Goal: Transaction & Acquisition: Purchase product/service

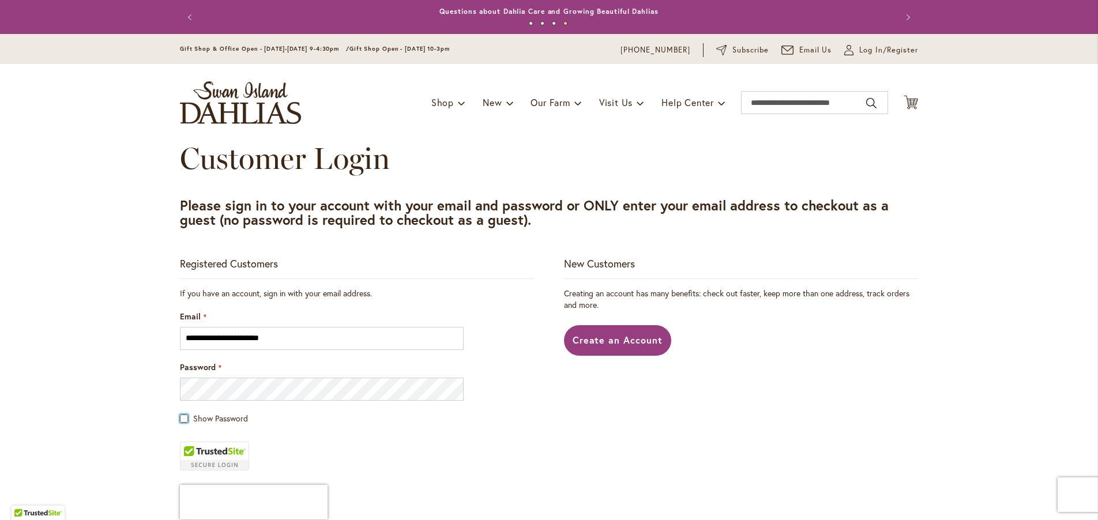
scroll to position [187, 0]
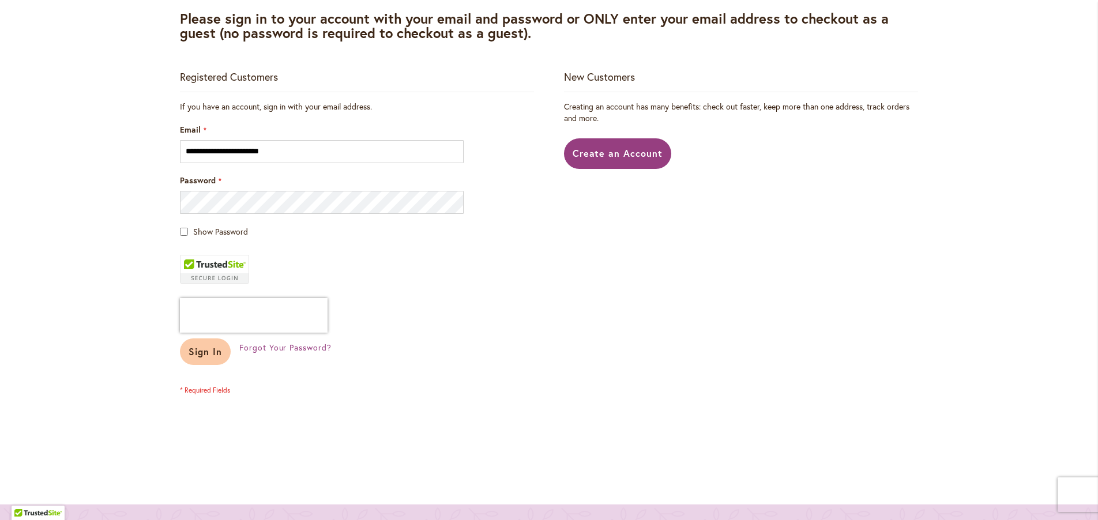
click at [192, 350] on span "Sign In" at bounding box center [205, 352] width 33 height 12
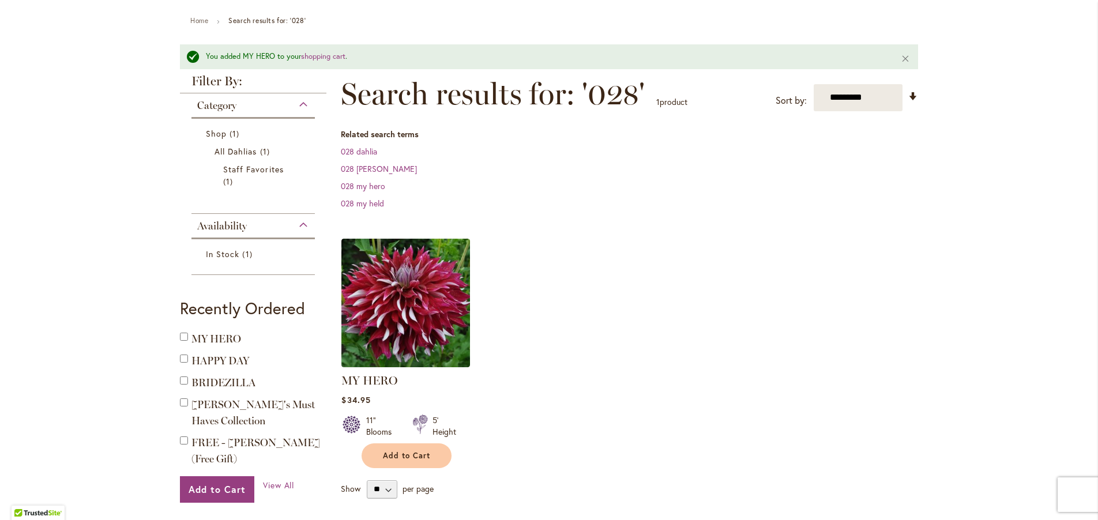
scroll to position [187, 0]
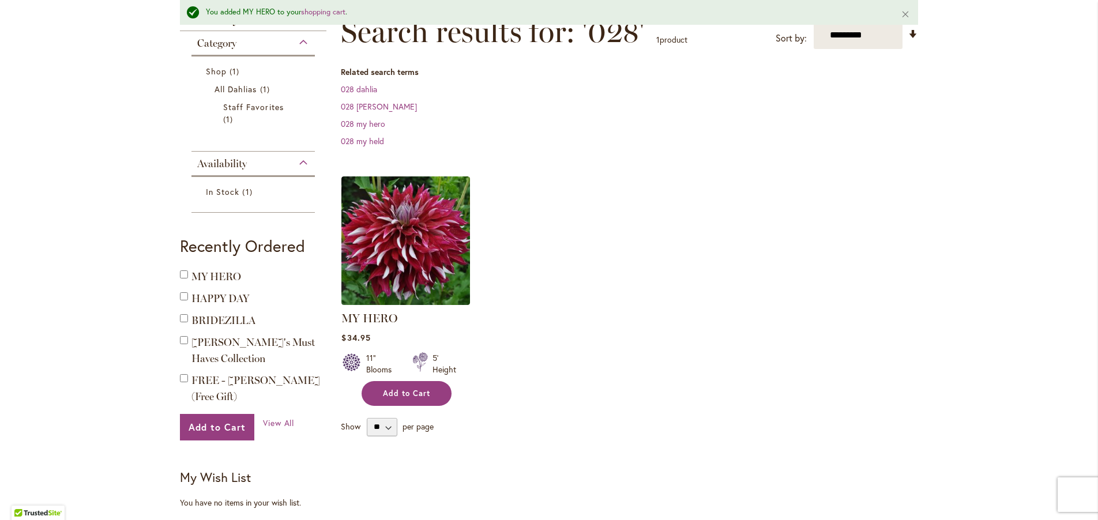
click at [391, 392] on span "Add to Cart" at bounding box center [406, 394] width 47 height 10
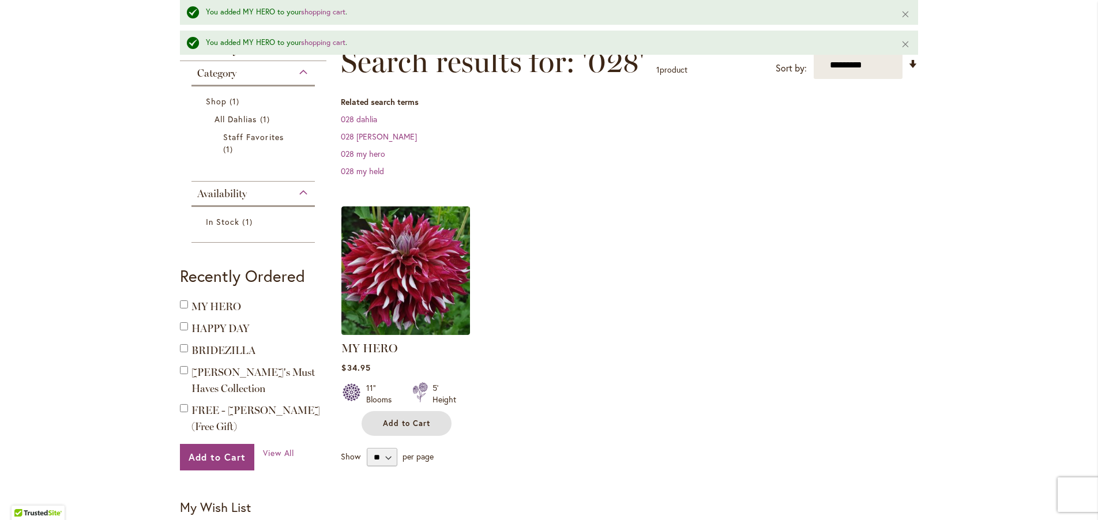
scroll to position [217, 0]
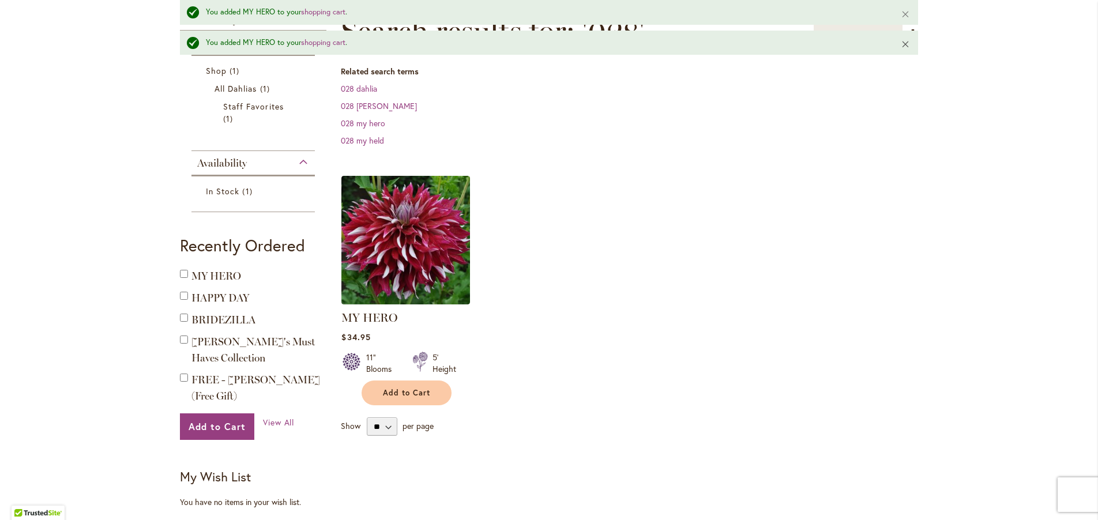
click at [899, 43] on button "Close" at bounding box center [906, 45] width 25 height 28
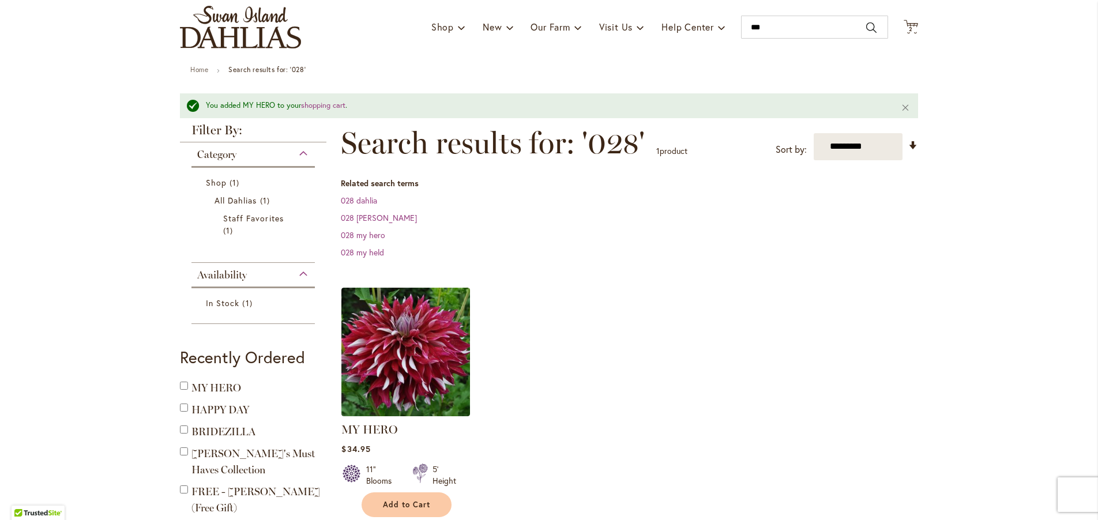
scroll to position [0, 0]
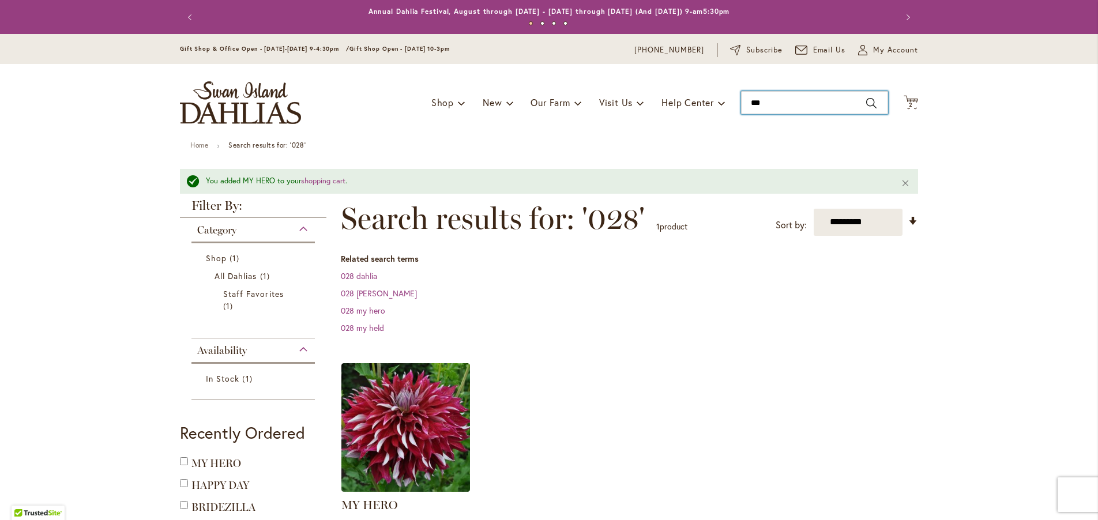
click at [769, 101] on input "***" at bounding box center [814, 102] width 147 height 23
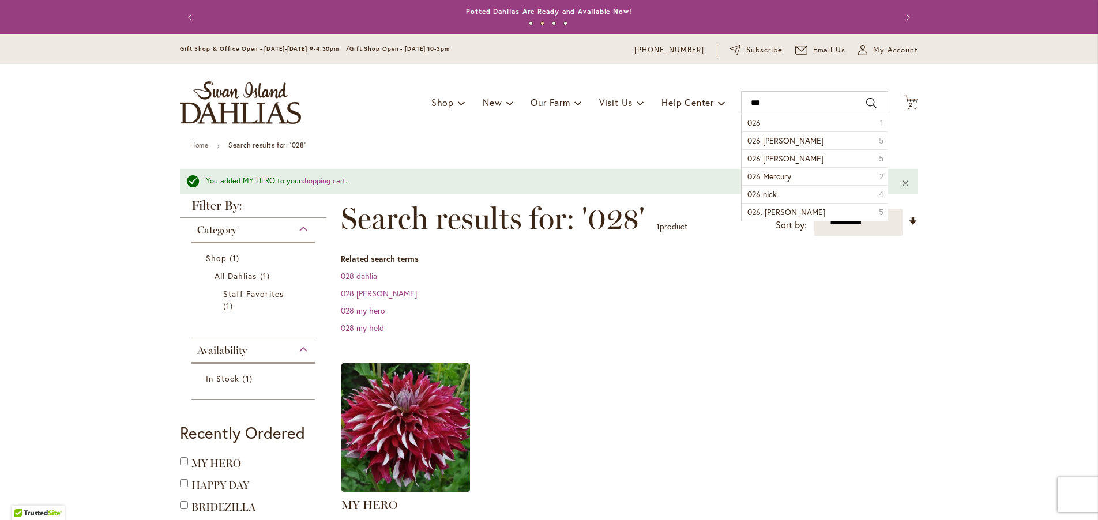
click at [866, 100] on button "Search" at bounding box center [871, 103] width 10 height 18
type input "***"
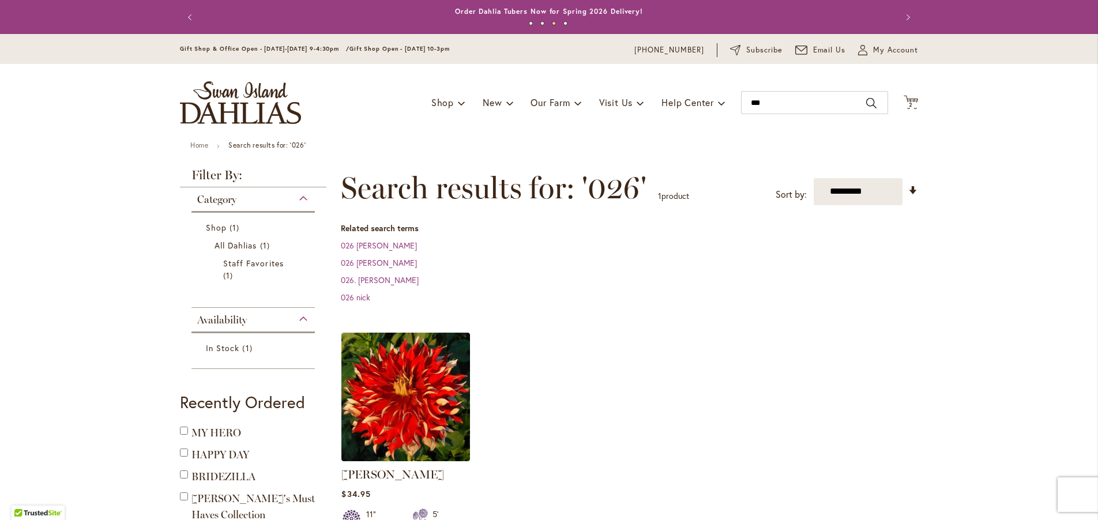
scroll to position [187, 0]
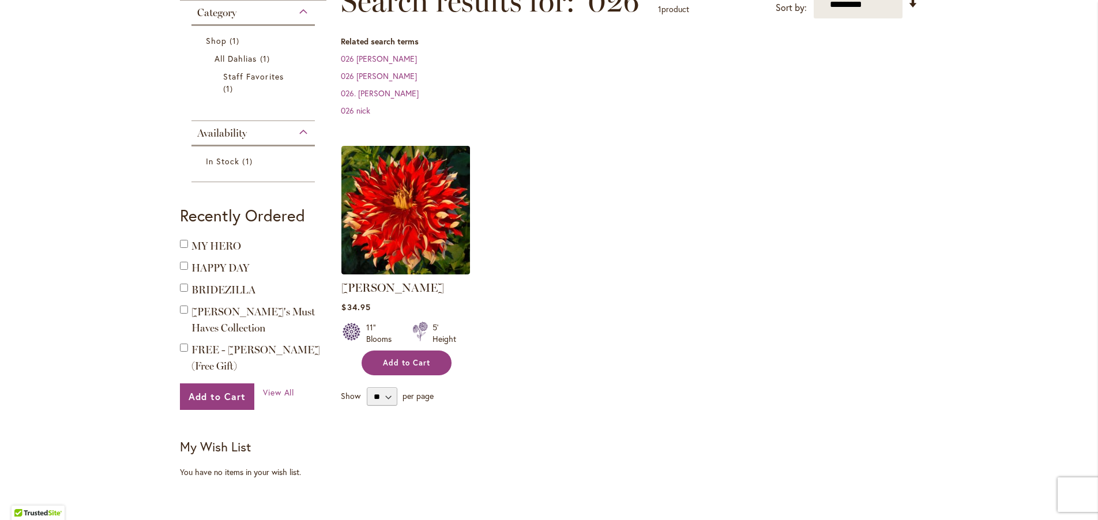
click at [400, 361] on span "Add to Cart" at bounding box center [406, 363] width 47 height 10
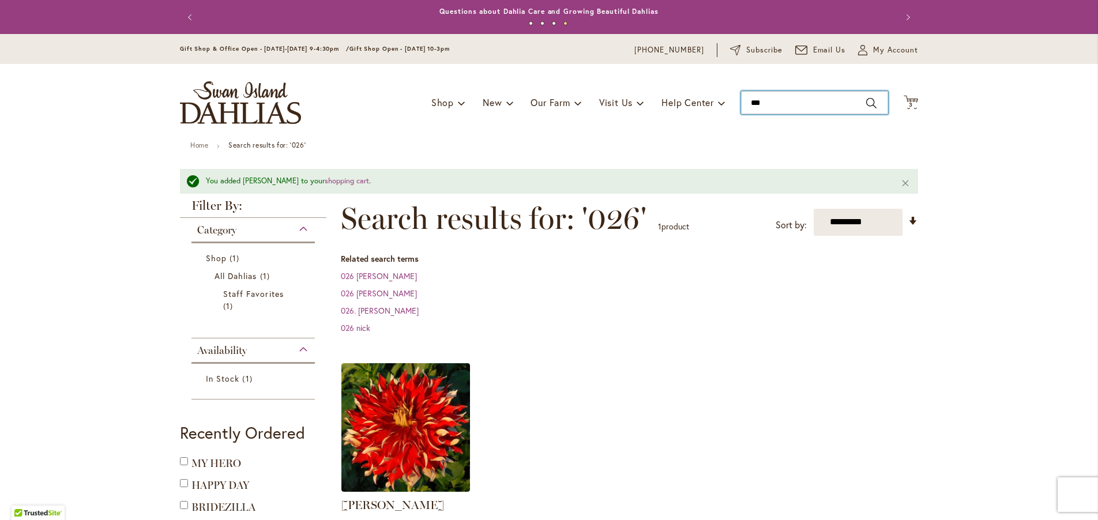
click at [766, 100] on input "***" at bounding box center [814, 102] width 147 height 23
type input "*"
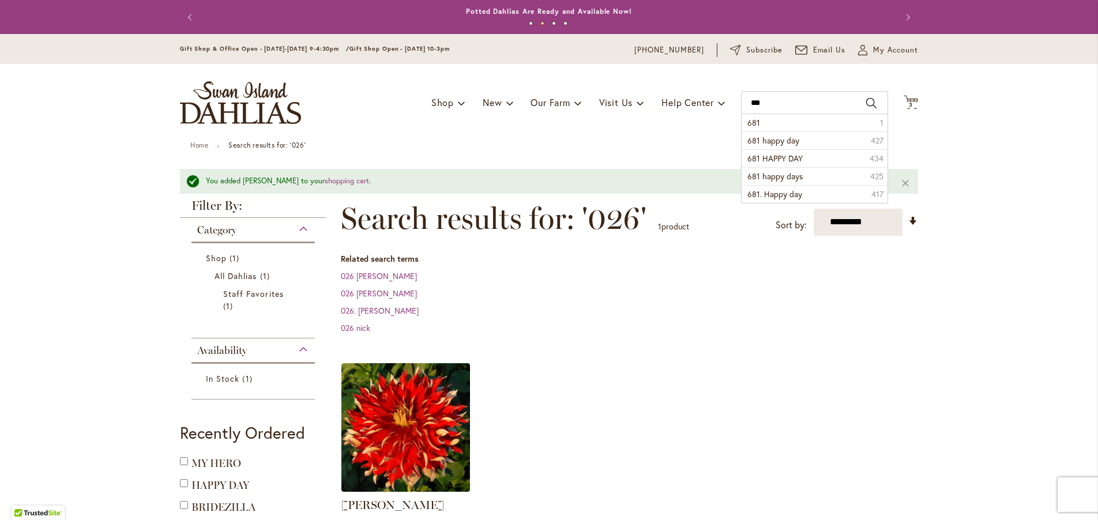
click at [866, 101] on button "Search" at bounding box center [871, 103] width 10 height 18
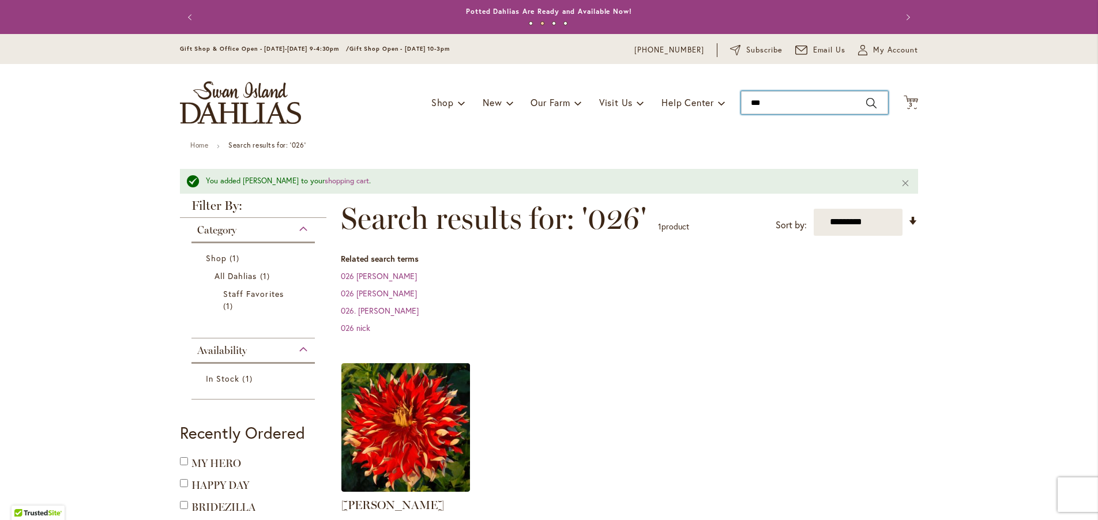
type input "***"
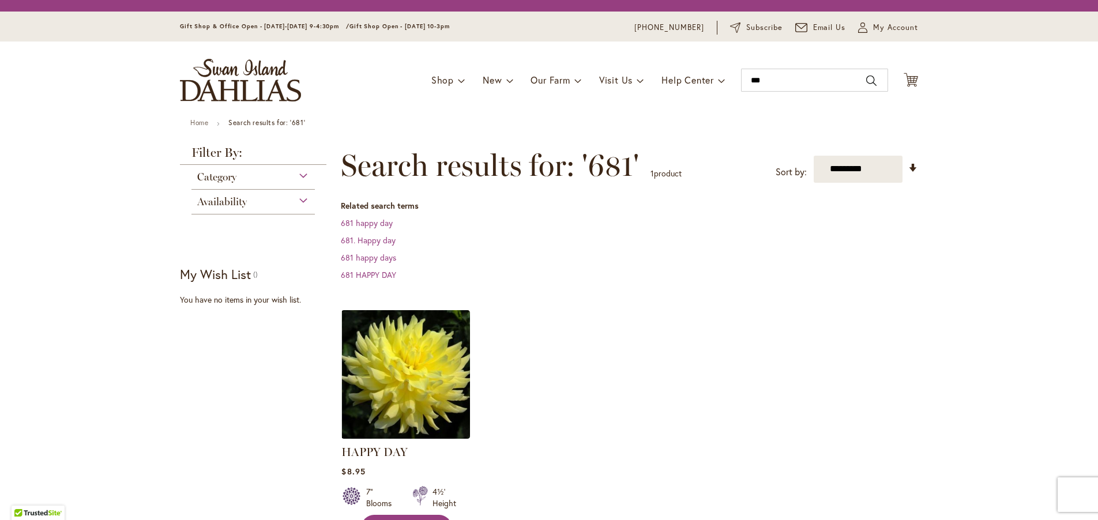
scroll to position [62, 0]
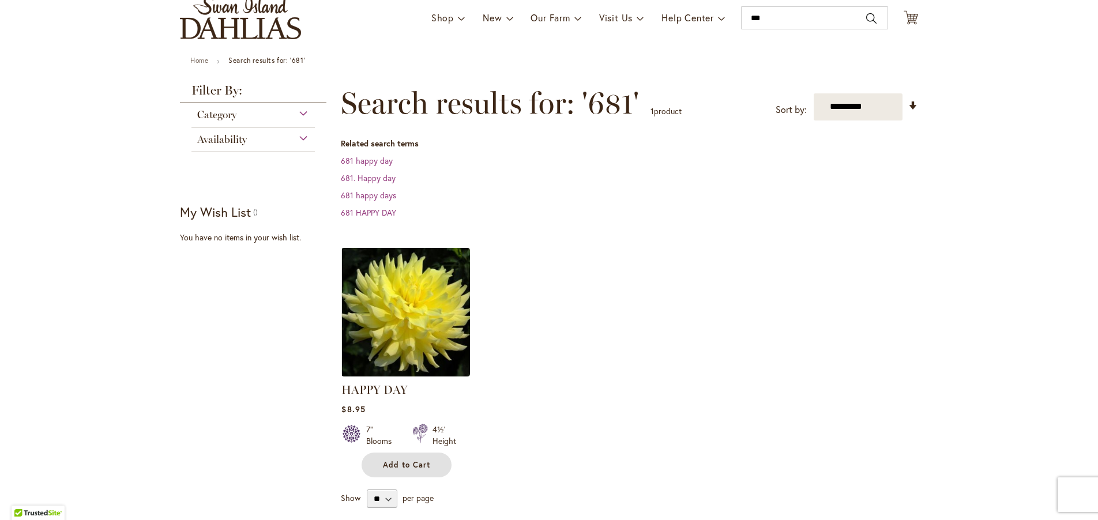
drag, startPoint x: 392, startPoint y: 463, endPoint x: 692, endPoint y: 436, distance: 301.7
click at [392, 462] on span "Add to Cart" at bounding box center [406, 465] width 47 height 10
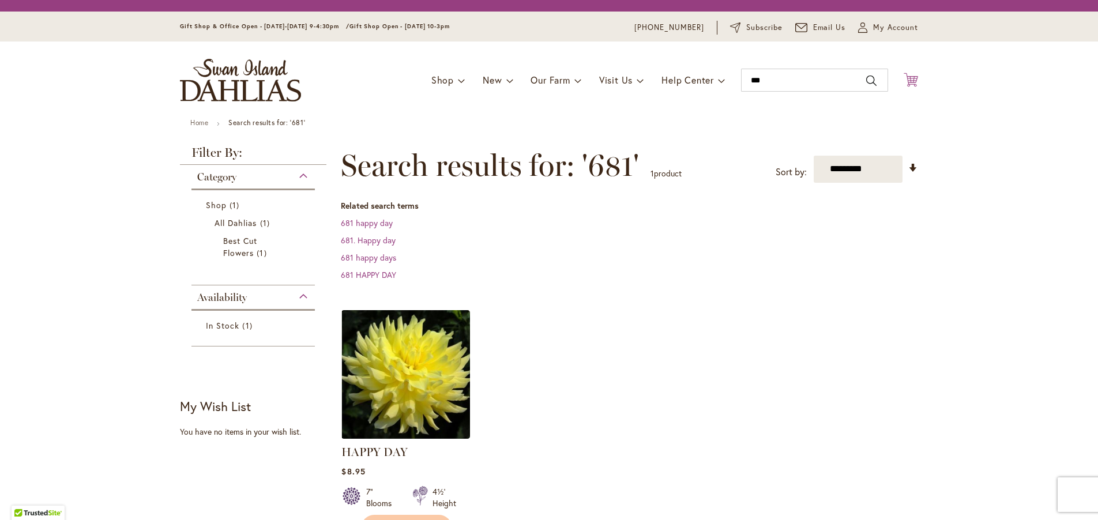
click at [907, 81] on icon at bounding box center [911, 80] width 14 height 14
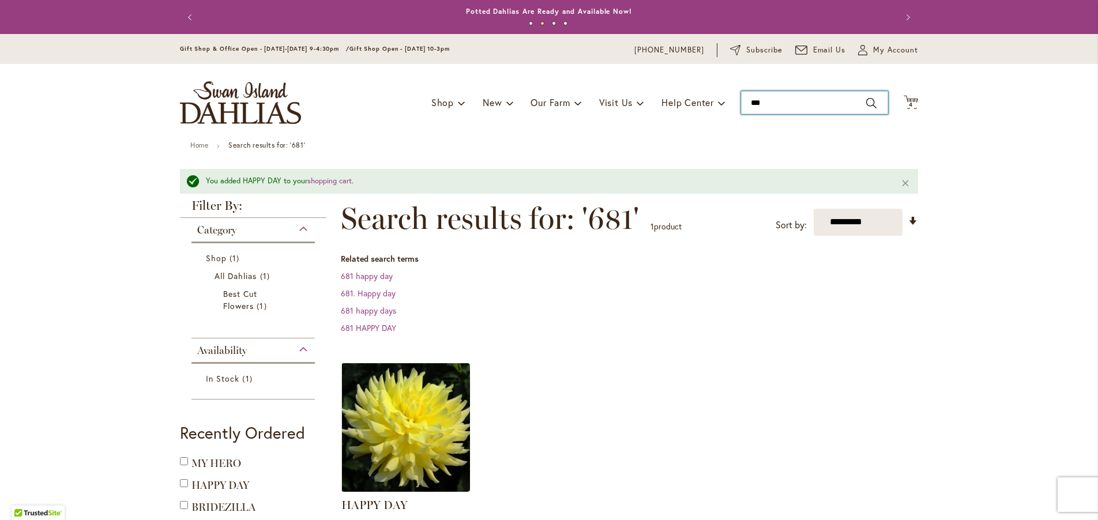
click at [769, 100] on input "***" at bounding box center [814, 102] width 147 height 23
type input "*"
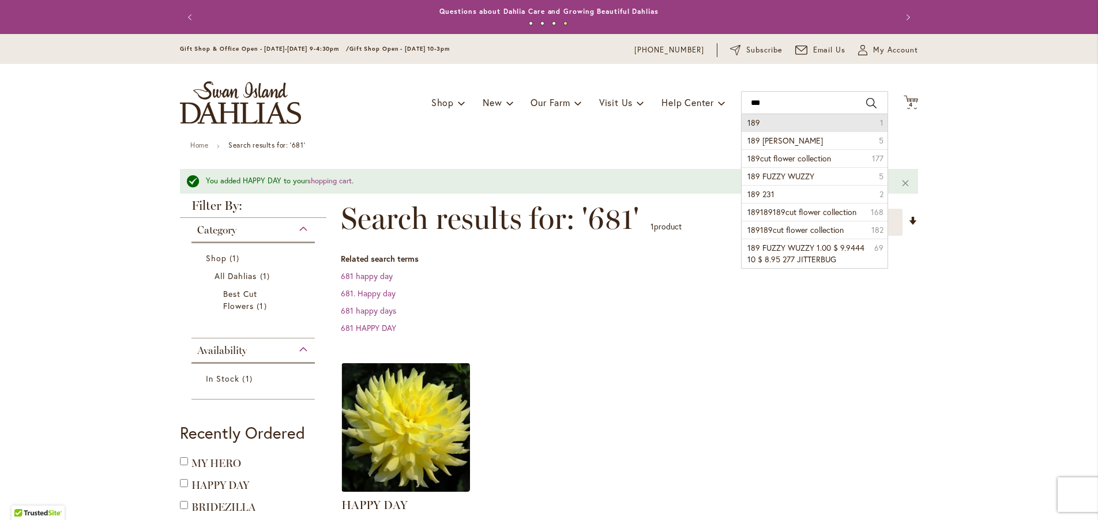
click at [866, 99] on button "Search" at bounding box center [871, 103] width 10 height 18
type input "***"
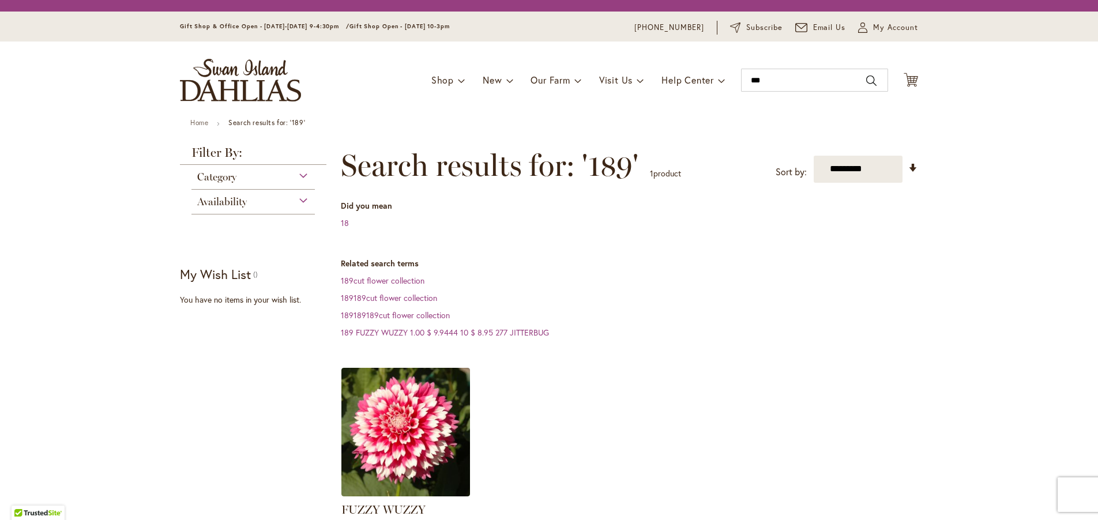
scroll to position [187, 0]
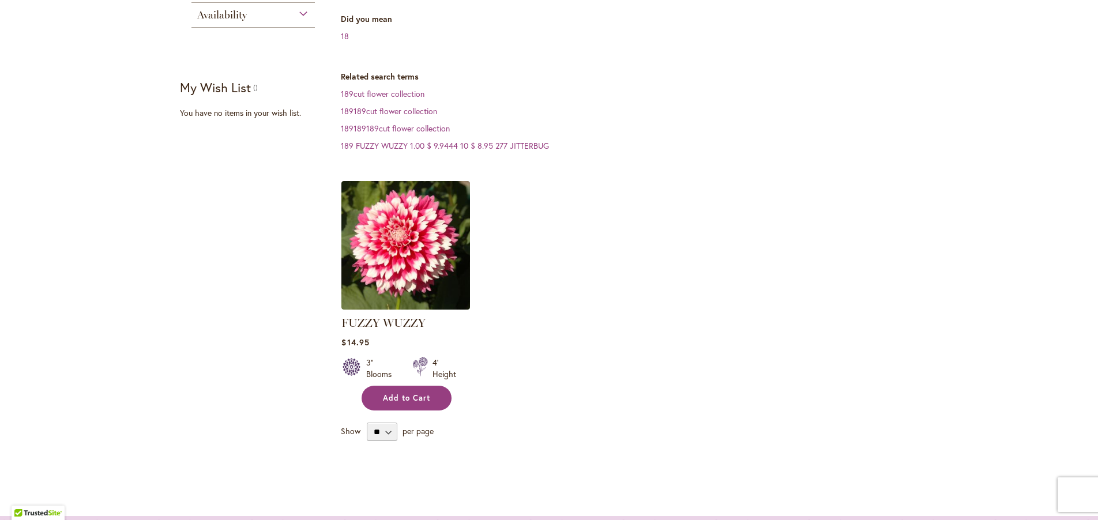
click at [389, 395] on span "Add to Cart" at bounding box center [406, 398] width 47 height 10
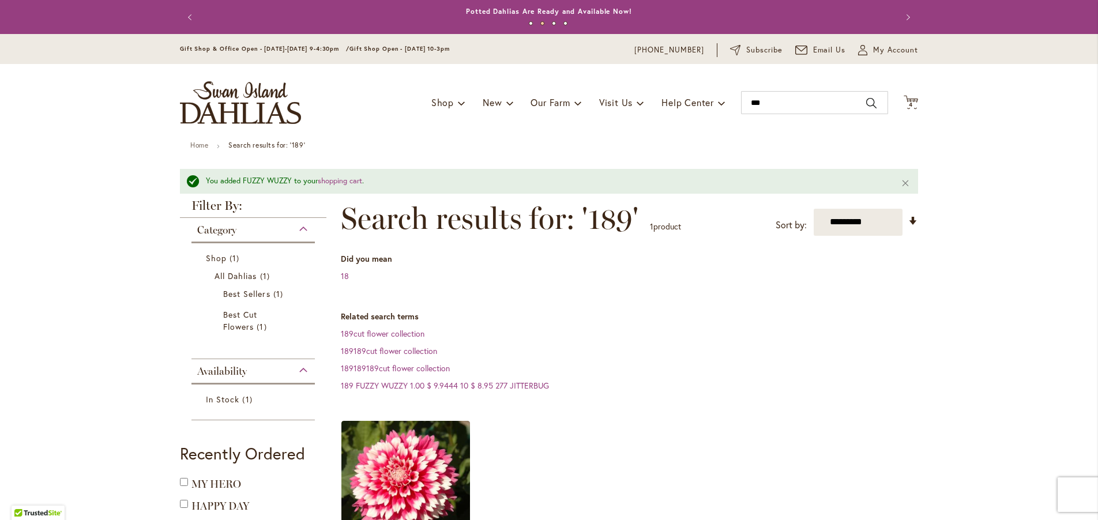
scroll to position [249, 0]
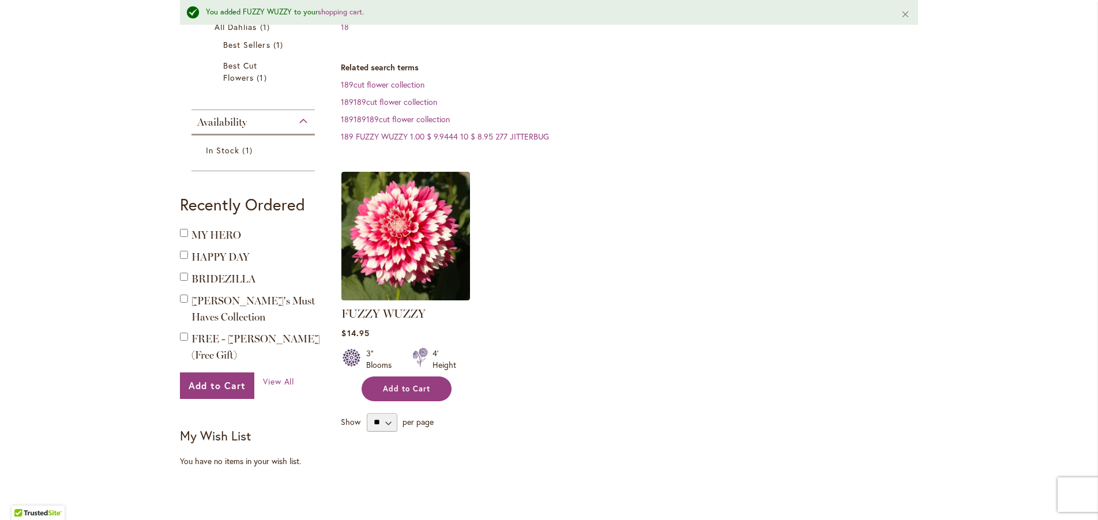
click at [384, 385] on span "Add to Cart" at bounding box center [406, 389] width 47 height 10
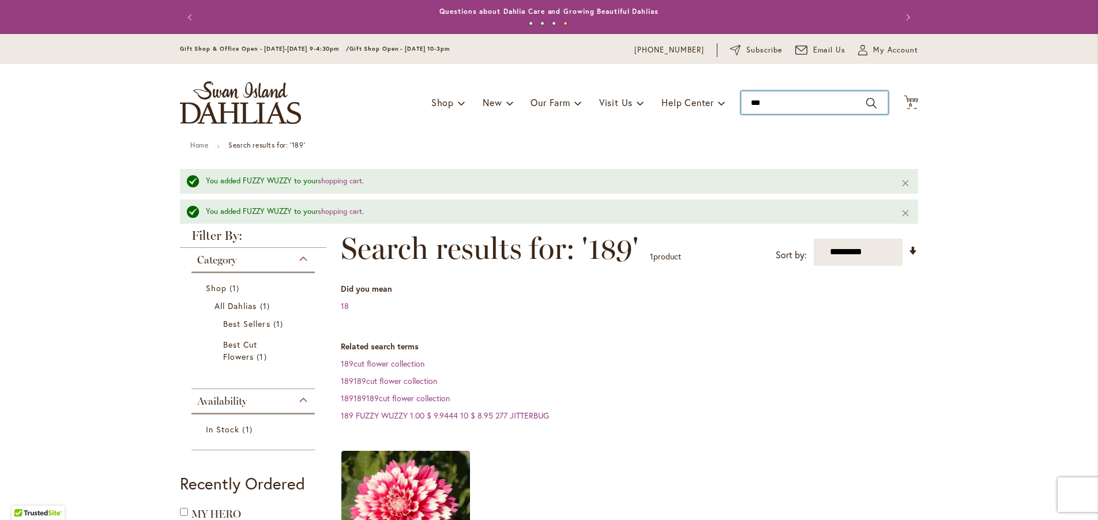
click at [766, 103] on input "***" at bounding box center [814, 102] width 147 height 23
type input "*"
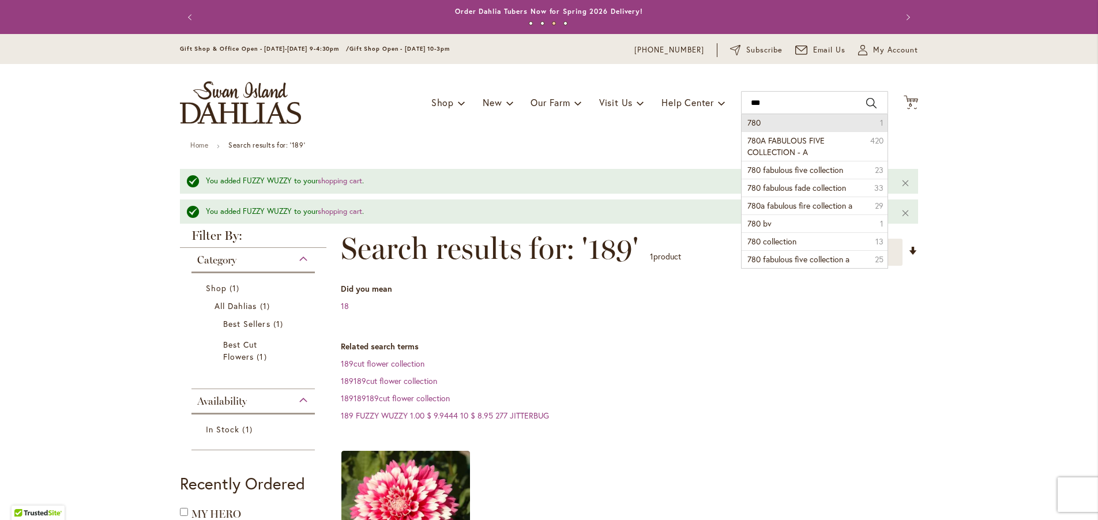
click at [866, 102] on button "Search" at bounding box center [871, 103] width 10 height 18
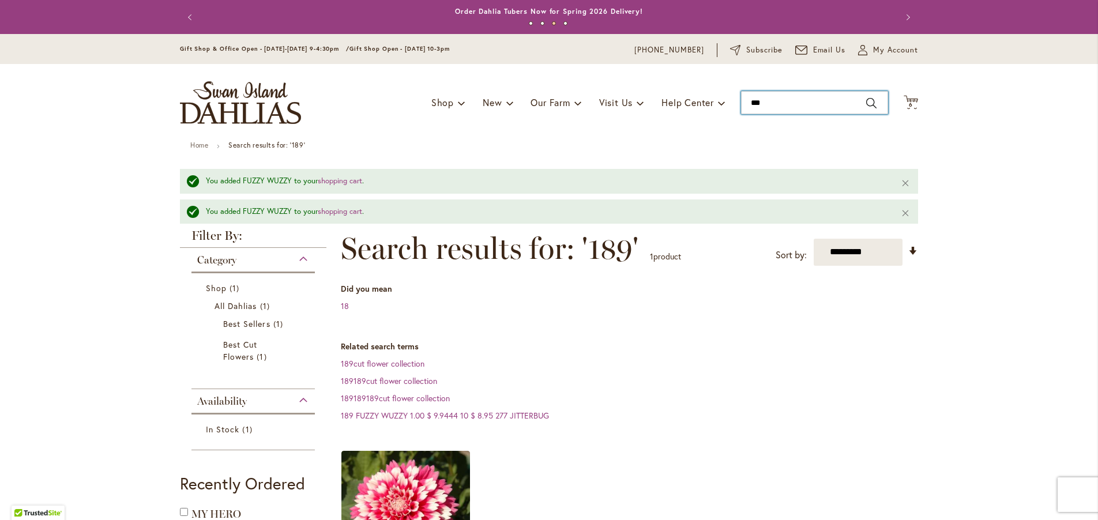
type input "***"
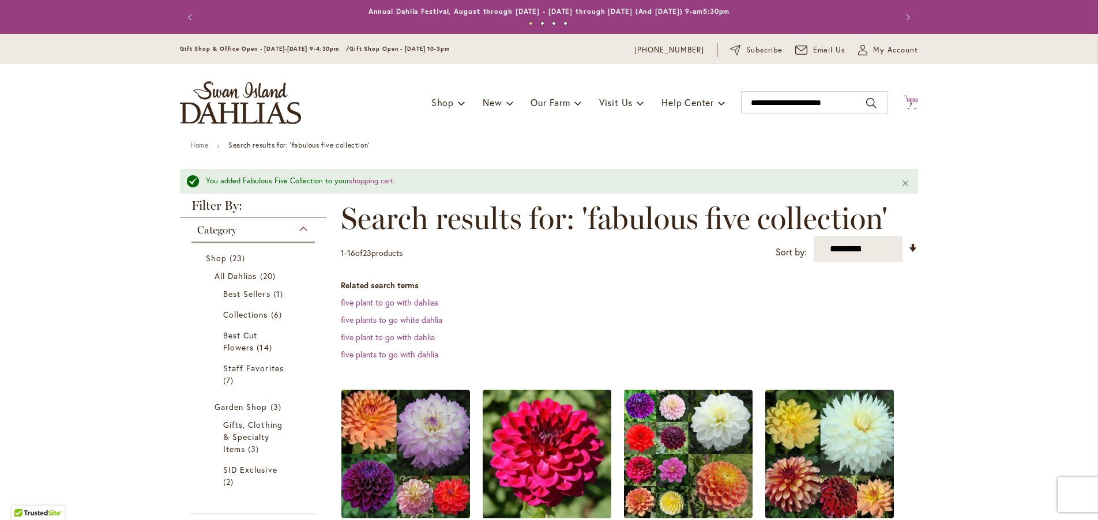
click at [910, 104] on span "7" at bounding box center [911, 104] width 3 height 7
click at [906, 100] on icon at bounding box center [911, 102] width 14 height 14
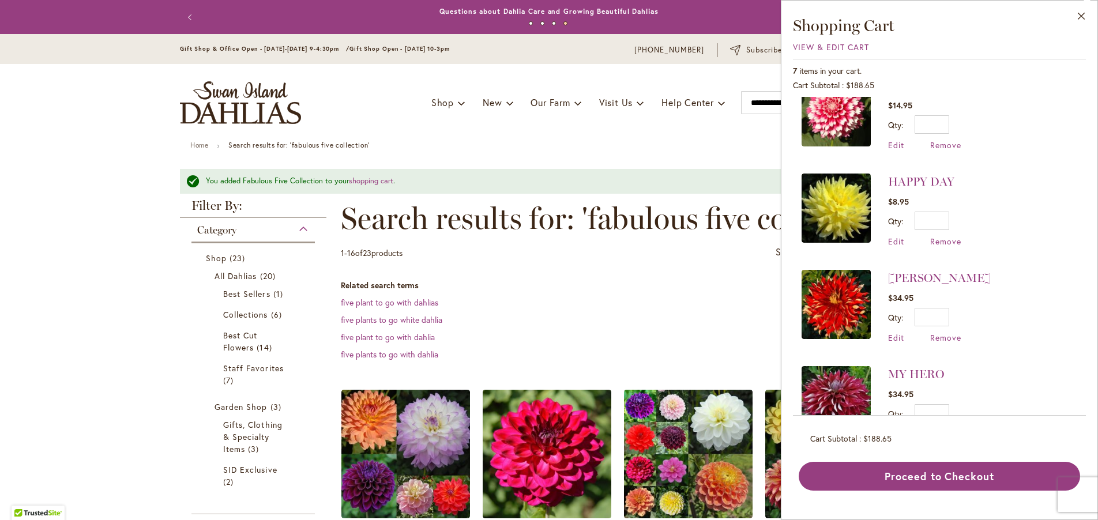
scroll to position [166, 0]
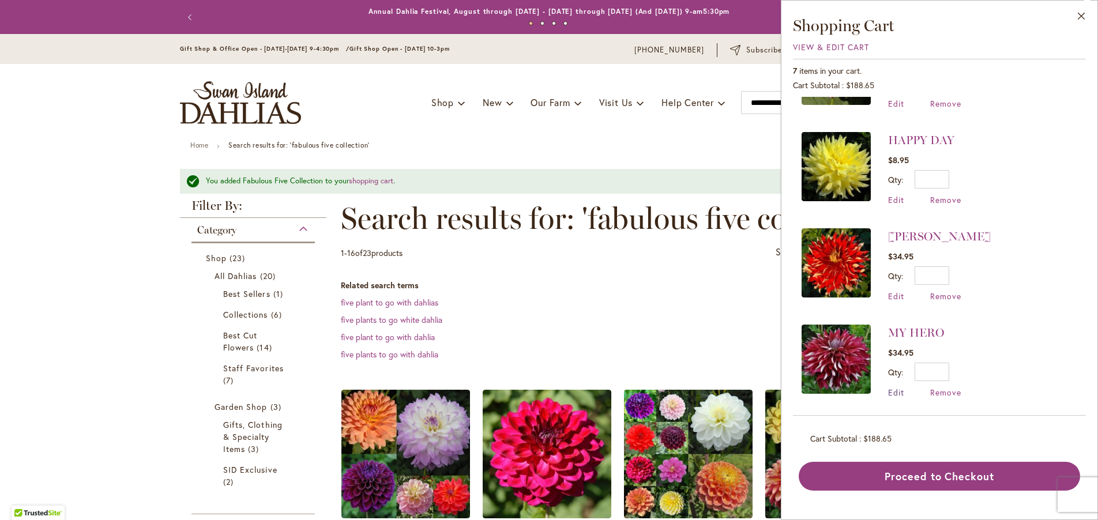
click at [894, 389] on span "Edit" at bounding box center [896, 392] width 16 height 11
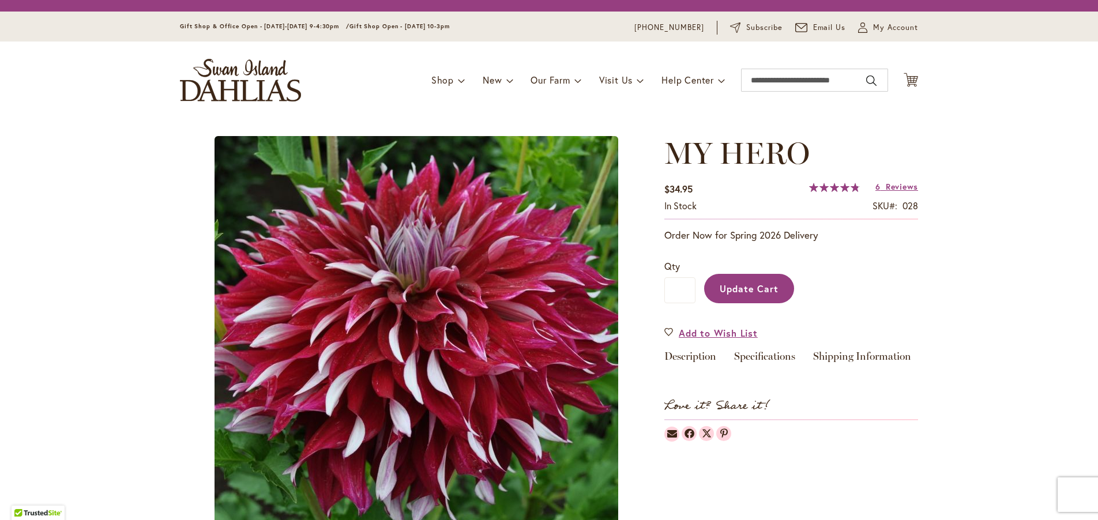
scroll to position [125, 0]
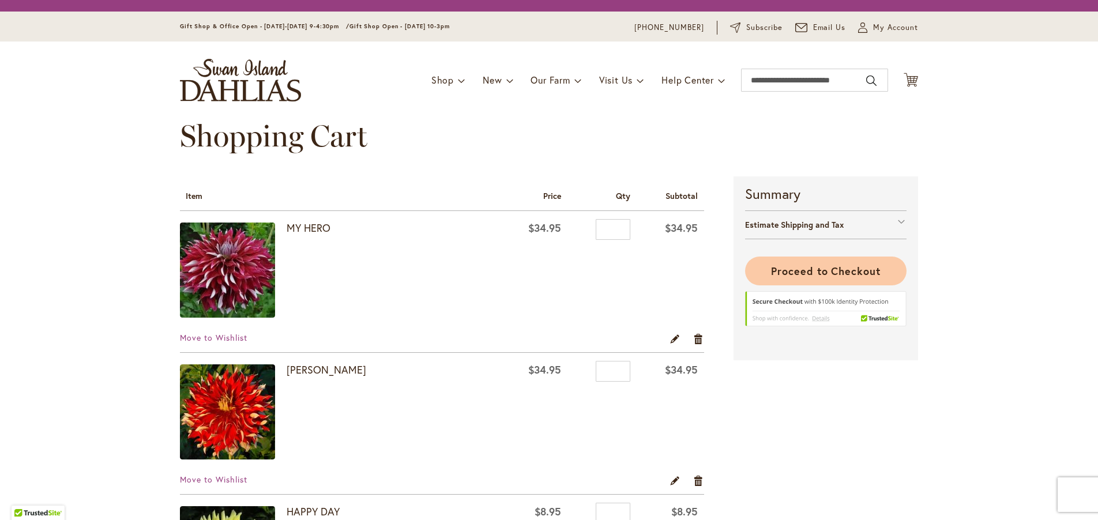
click at [797, 270] on span "Proceed to Checkout" at bounding box center [826, 271] width 110 height 14
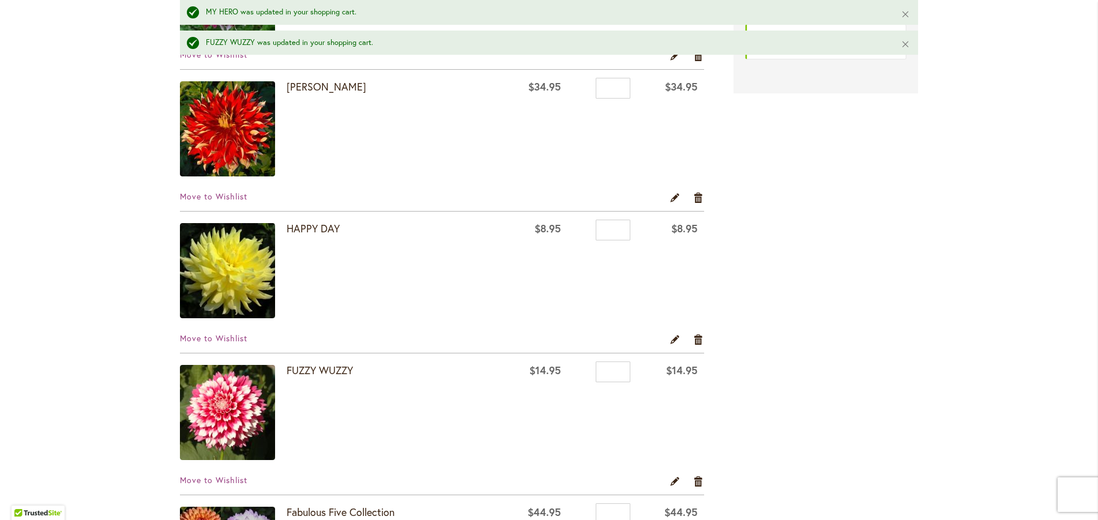
scroll to position [123, 0]
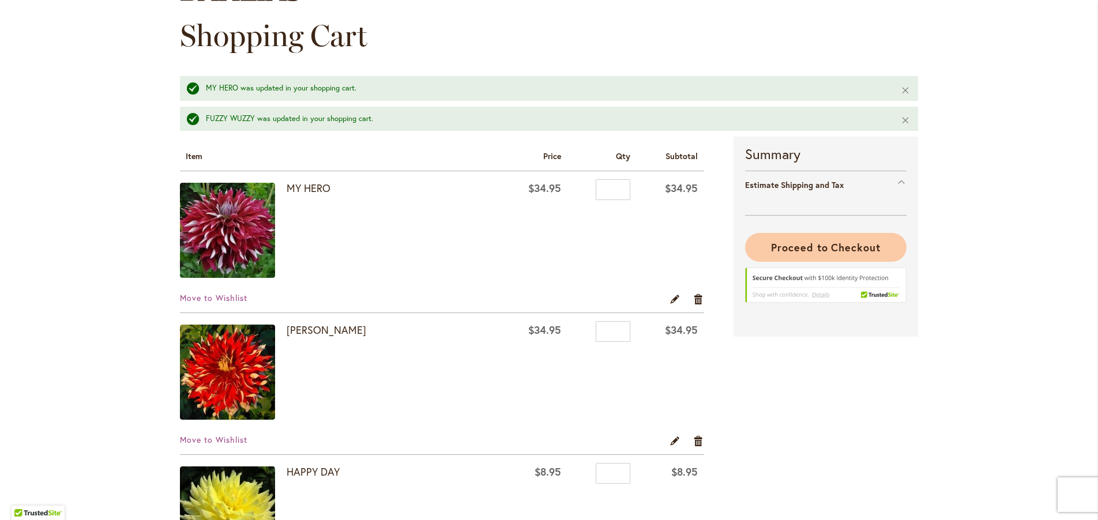
click at [794, 247] on span "Proceed to Checkout" at bounding box center [826, 248] width 110 height 14
click at [794, 247] on li "Proceed to Checkout" at bounding box center [826, 277] width 162 height 89
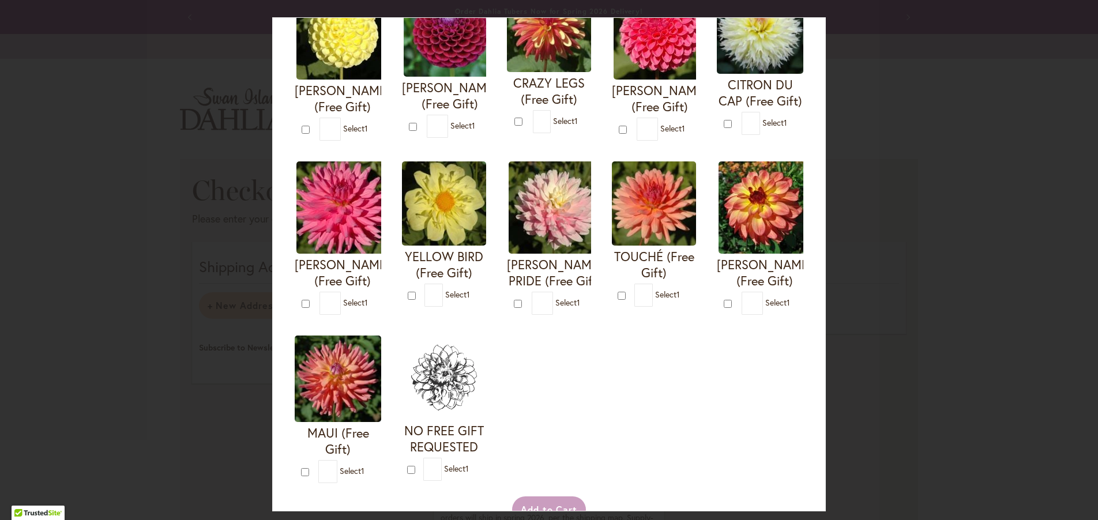
scroll to position [187, 0]
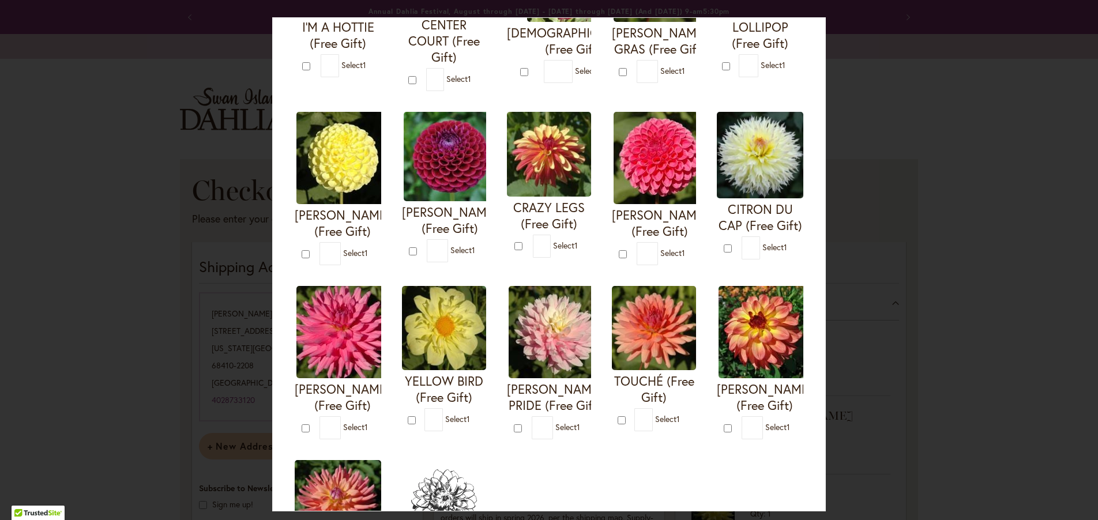
click at [591, 162] on img at bounding box center [549, 154] width 84 height 85
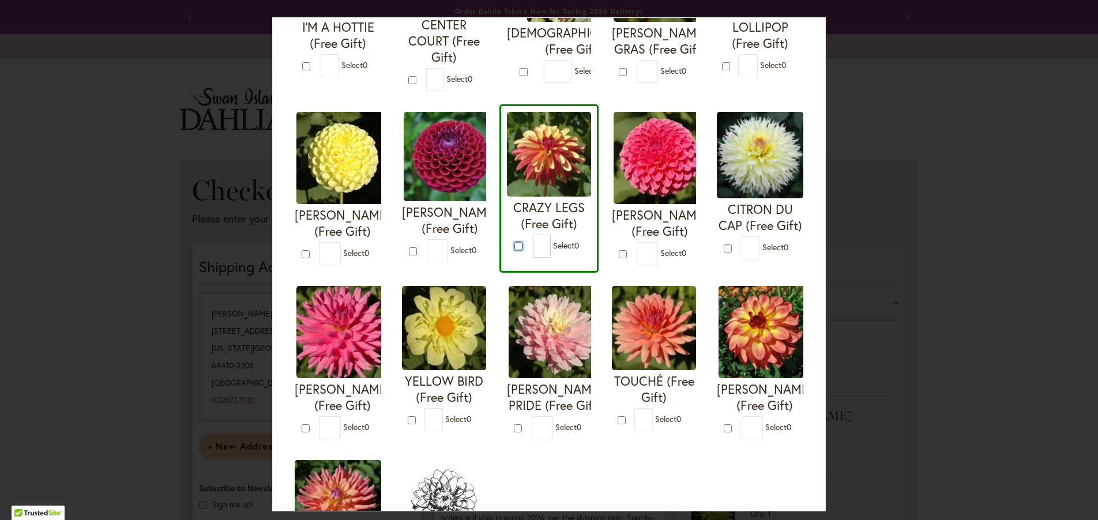
type input "*"
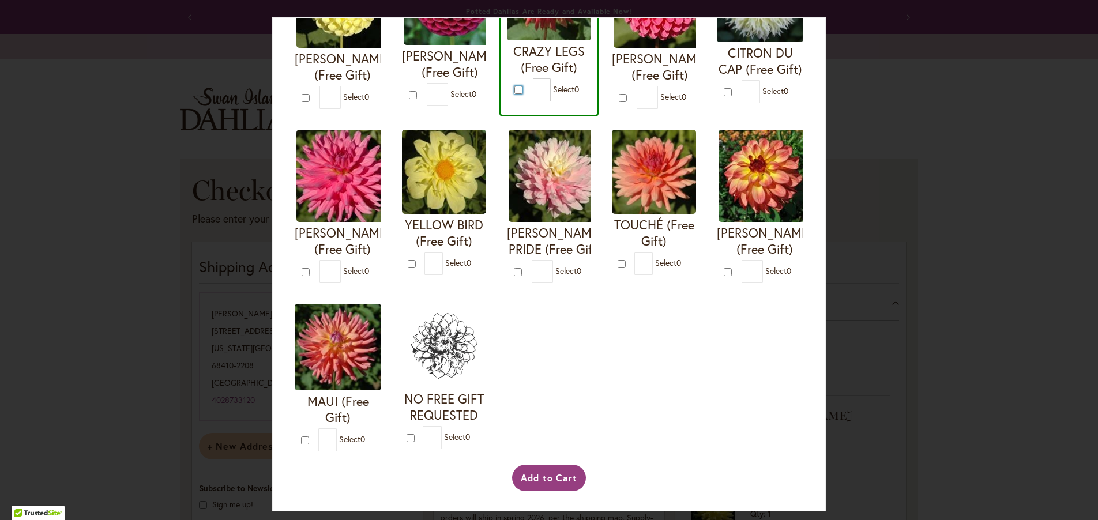
scroll to position [516, 0]
click at [527, 478] on button "Add to Cart" at bounding box center [549, 478] width 74 height 27
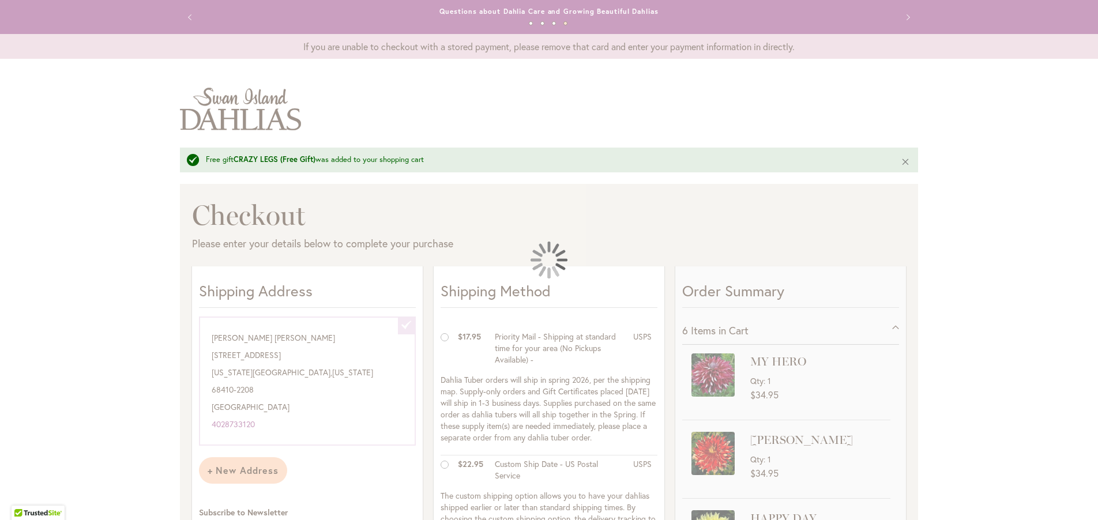
click at [438, 337] on div at bounding box center [549, 260] width 1098 height 520
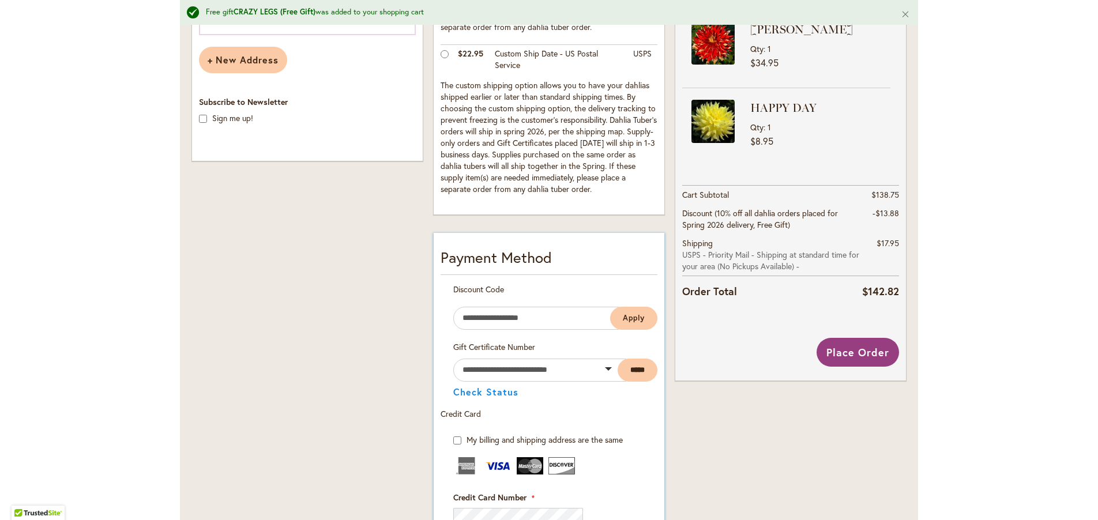
scroll to position [374, 0]
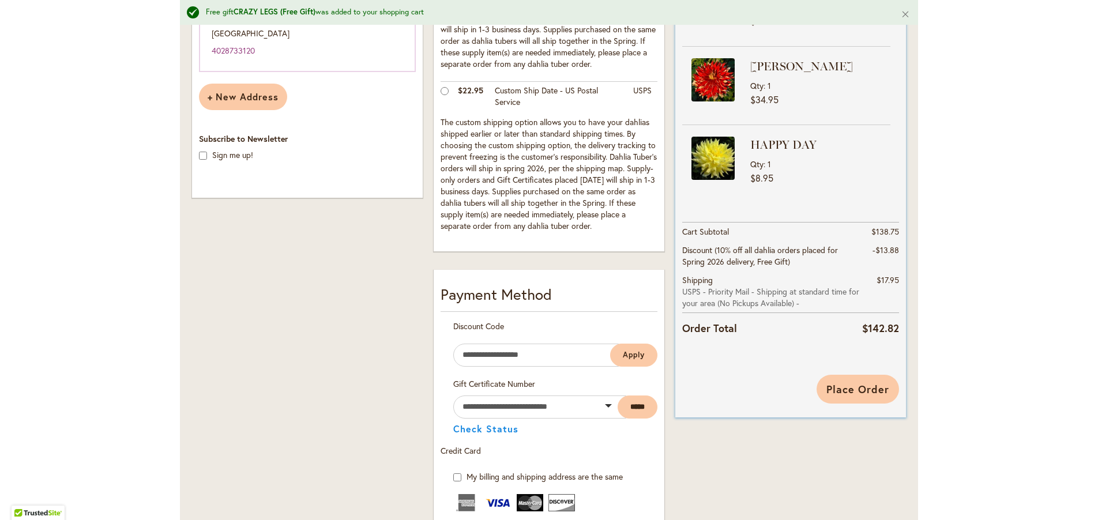
click at [856, 389] on span "Place Order" at bounding box center [858, 389] width 63 height 14
